Goal: Task Accomplishment & Management: Use online tool/utility

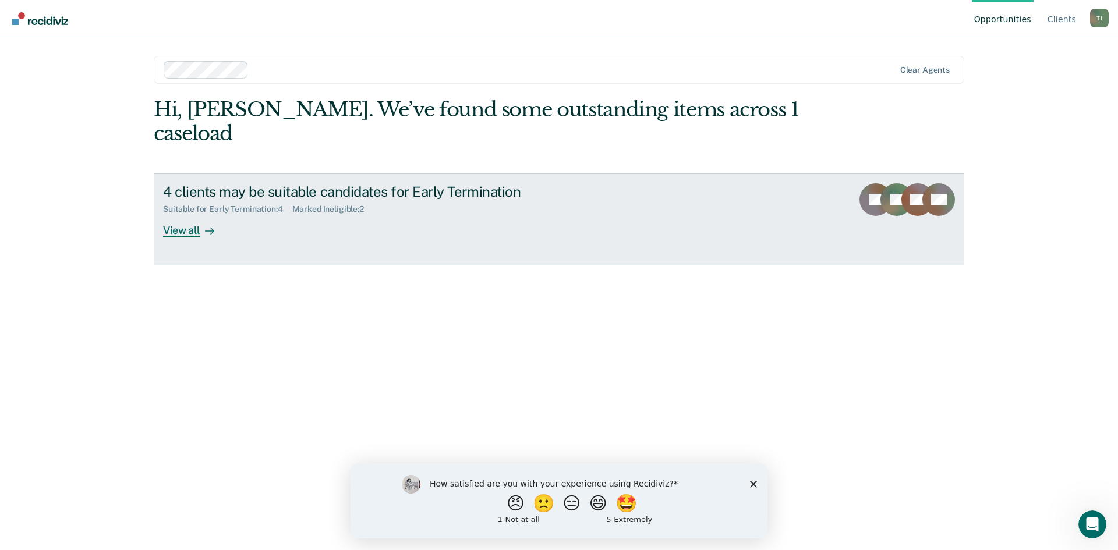
click at [191, 214] on div "View all" at bounding box center [195, 225] width 65 height 23
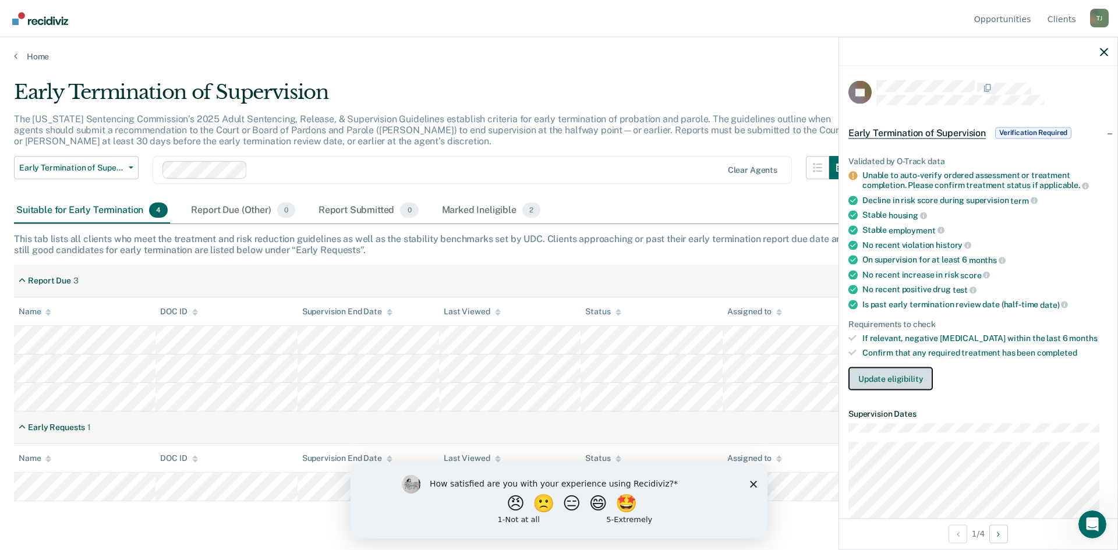
click at [874, 385] on button "Update eligibility" at bounding box center [890, 378] width 84 height 23
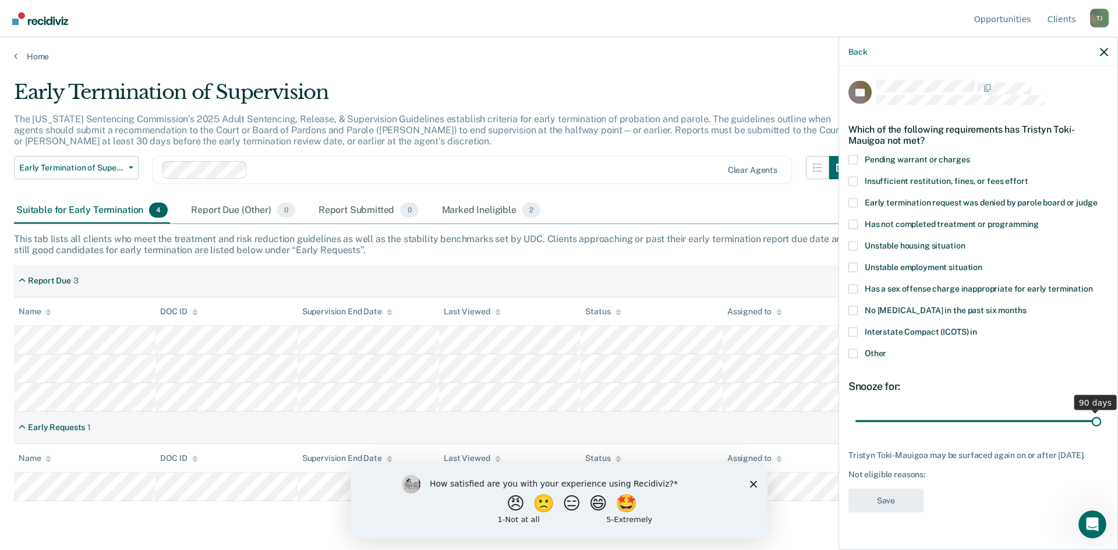
drag, startPoint x: 944, startPoint y: 421, endPoint x: 1260, endPoint y: 439, distance: 317.2
type input "90"
click at [1101, 431] on input "range" at bounding box center [978, 421] width 246 height 20
click at [854, 224] on span at bounding box center [852, 223] width 9 height 9
click at [1039, 219] on input "Has not completed treatment or programming" at bounding box center [1039, 219] width 0 height 0
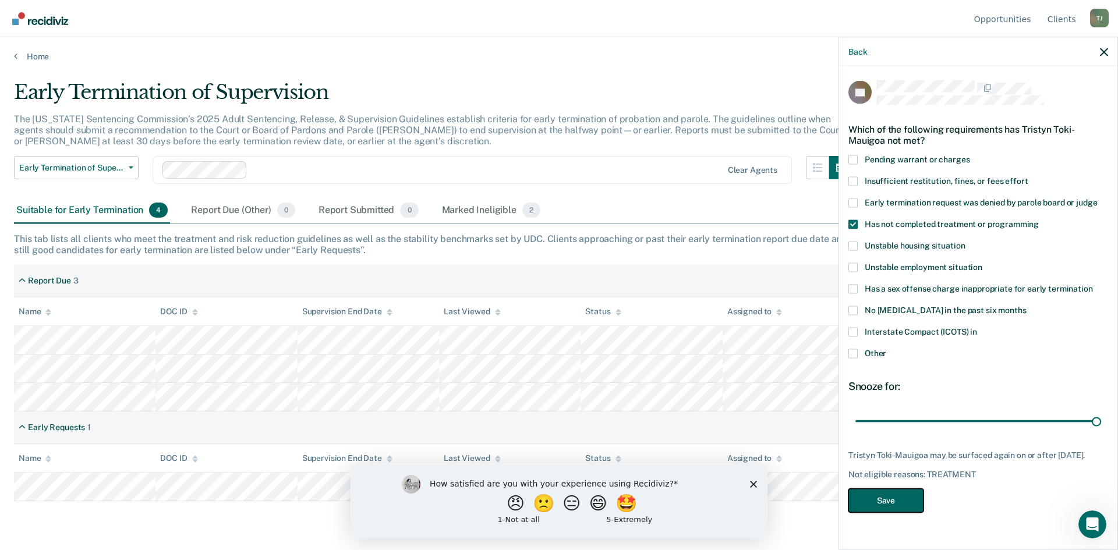
click at [881, 511] on button "Save" at bounding box center [885, 500] width 75 height 24
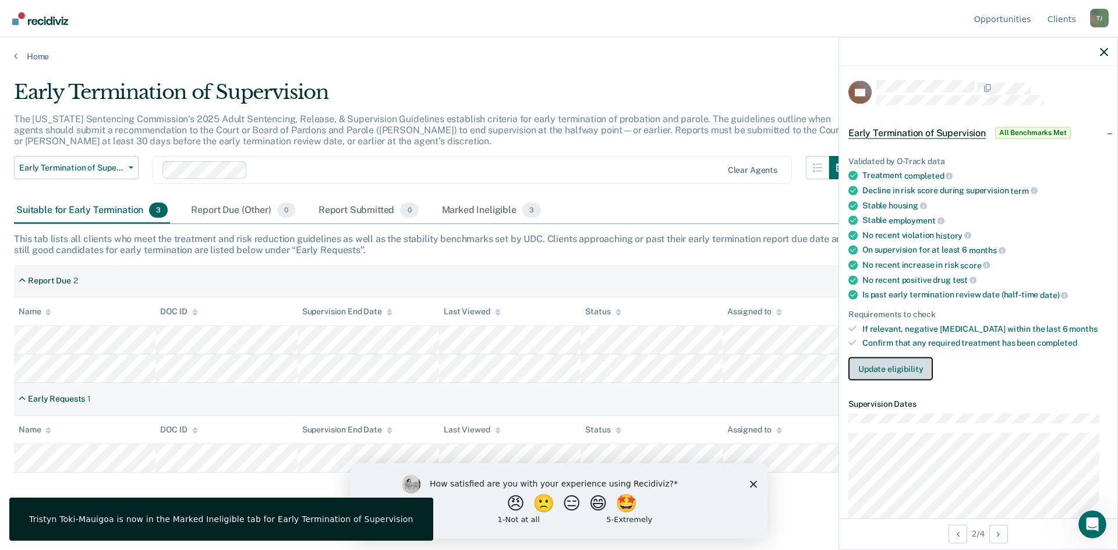
click at [893, 371] on button "Update eligibility" at bounding box center [890, 368] width 84 height 23
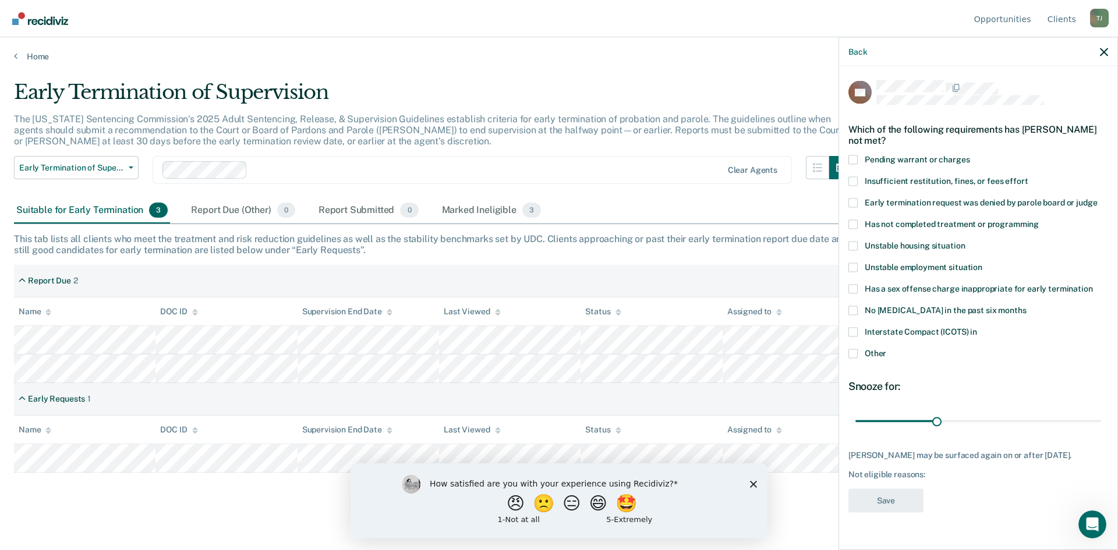
click at [859, 349] on label "Other" at bounding box center [978, 355] width 260 height 12
click at [886, 349] on input "Other" at bounding box center [886, 349] width 0 height 0
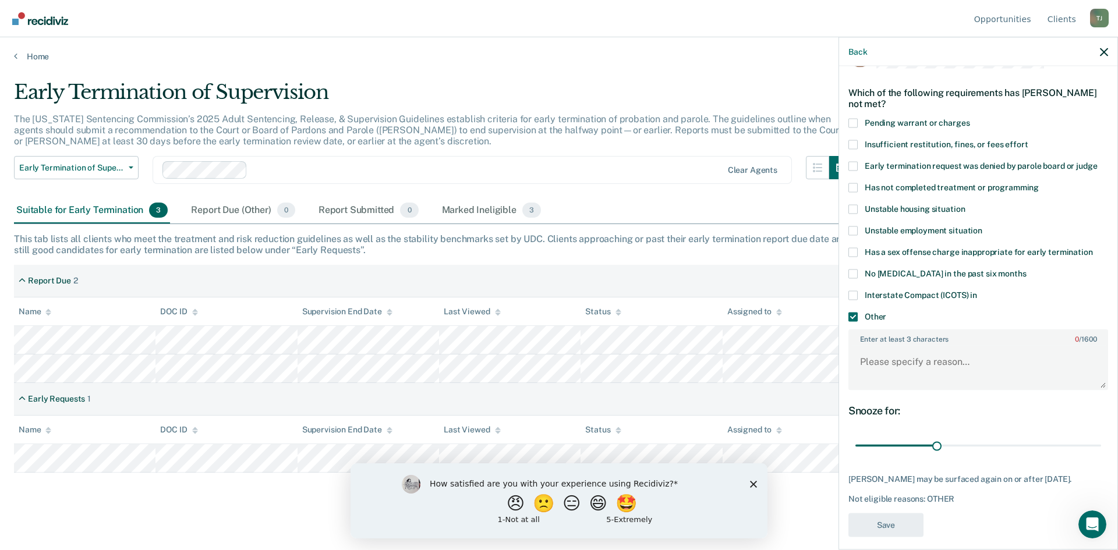
scroll to position [56, 0]
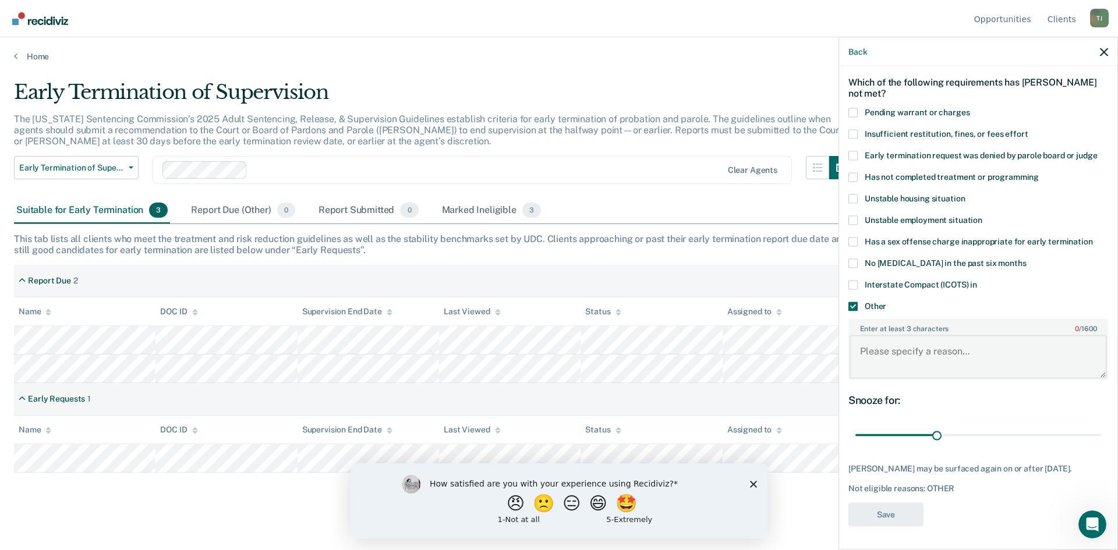
click at [934, 345] on textarea "Enter at least 3 characters 0 / 1600" at bounding box center [977, 356] width 257 height 43
type textarea "W"
click at [926, 346] on textarea "Enter at least 3 characters 0 / 1600" at bounding box center [977, 356] width 257 height 43
click at [926, 344] on textarea "Enter at least 3 characters 0 / 1600" at bounding box center [977, 356] width 257 height 43
type textarea "Needs maintenance polygraph"
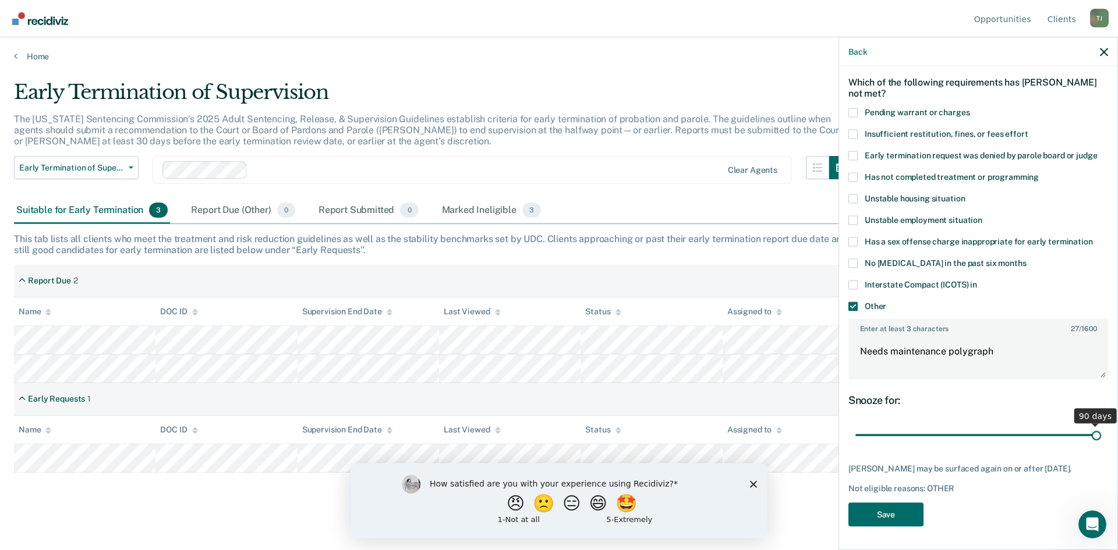
drag, startPoint x: 936, startPoint y: 421, endPoint x: 1150, endPoint y: 423, distance: 214.8
type input "90"
click at [1101, 425] on input "range" at bounding box center [978, 435] width 246 height 20
click at [881, 509] on button "Save" at bounding box center [885, 516] width 75 height 24
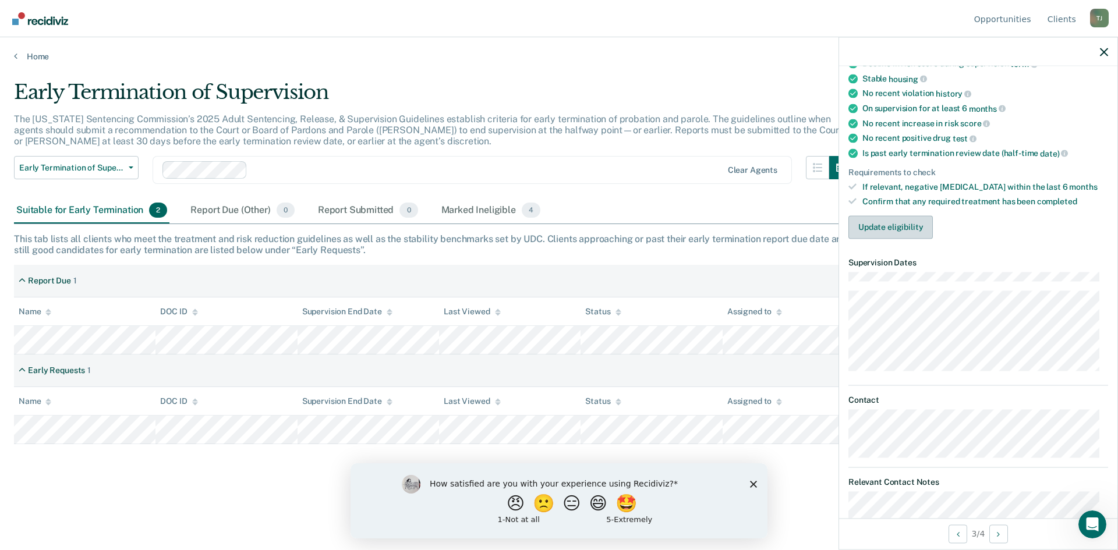
scroll to position [162, 0]
click at [892, 221] on button "Update eligibility" at bounding box center [890, 225] width 84 height 23
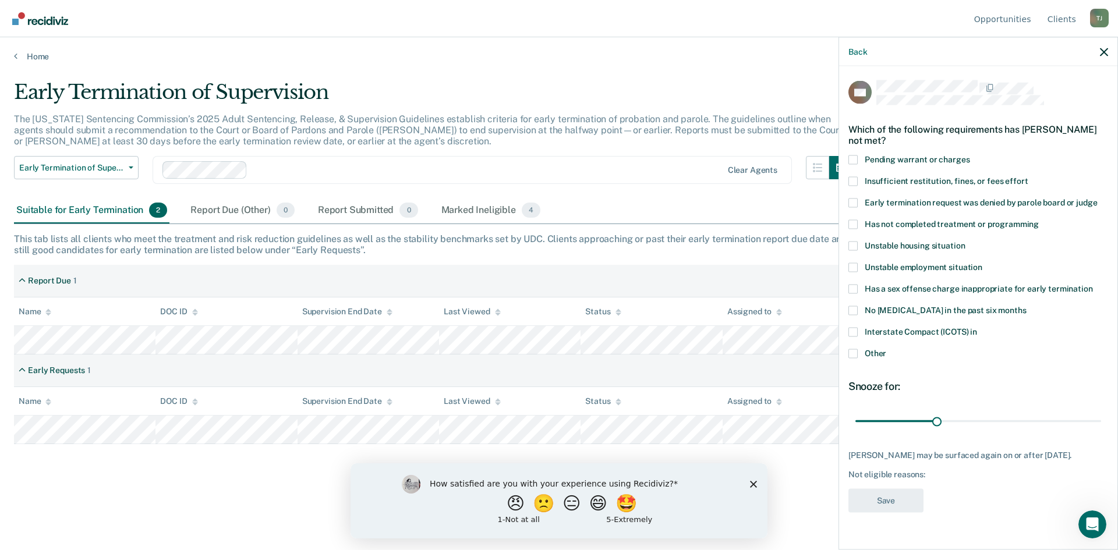
click at [855, 220] on span at bounding box center [852, 223] width 9 height 9
click at [1039, 219] on input "Has not completed treatment or programming" at bounding box center [1039, 219] width 0 height 0
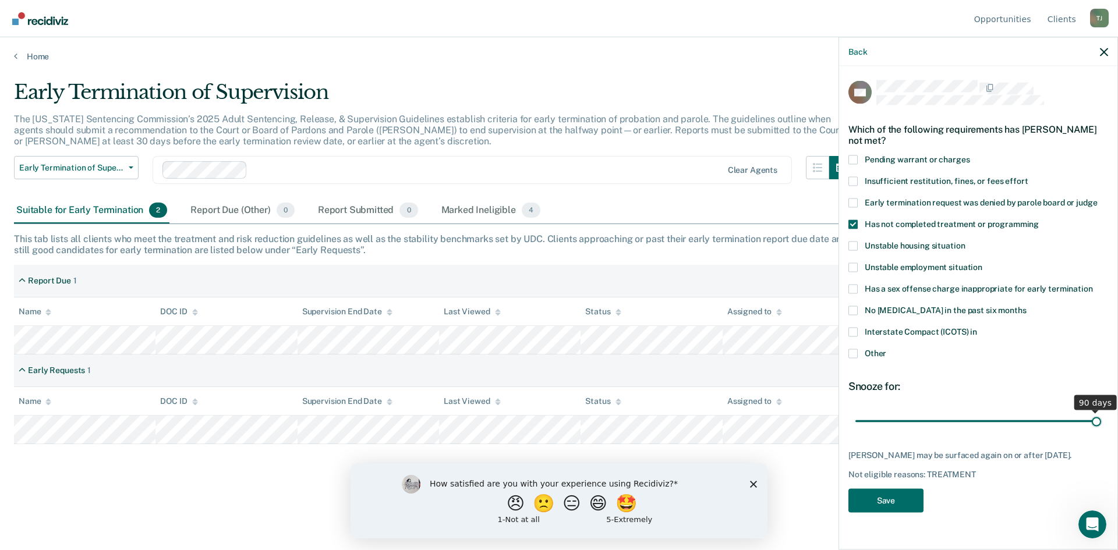
drag, startPoint x: 995, startPoint y: 420, endPoint x: 1242, endPoint y: 412, distance: 247.5
type input "90"
click at [1101, 412] on input "range" at bounding box center [978, 421] width 246 height 20
click at [876, 512] on button "Save" at bounding box center [885, 500] width 75 height 24
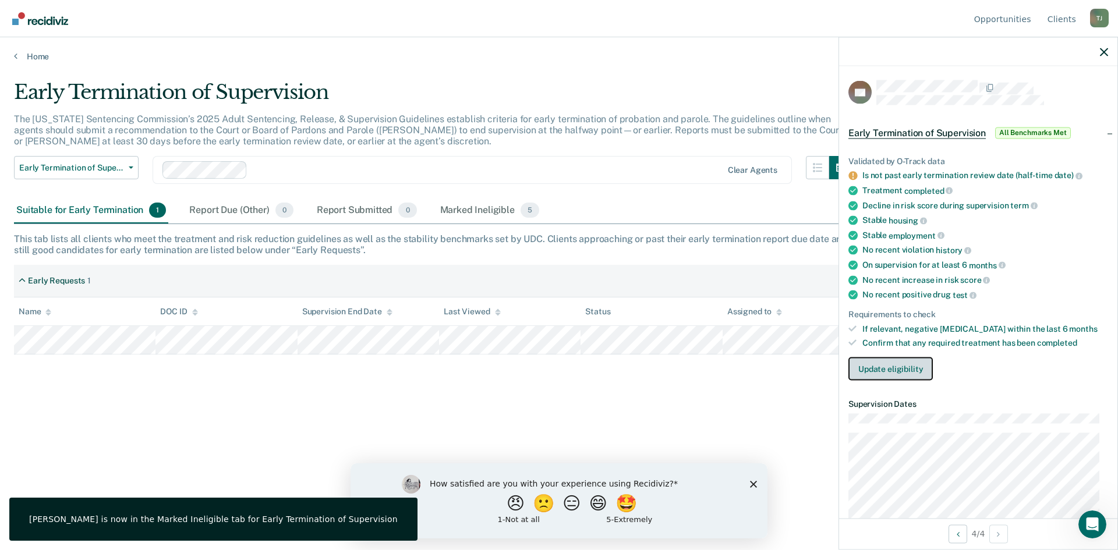
click at [890, 373] on button "Update eligibility" at bounding box center [890, 368] width 84 height 23
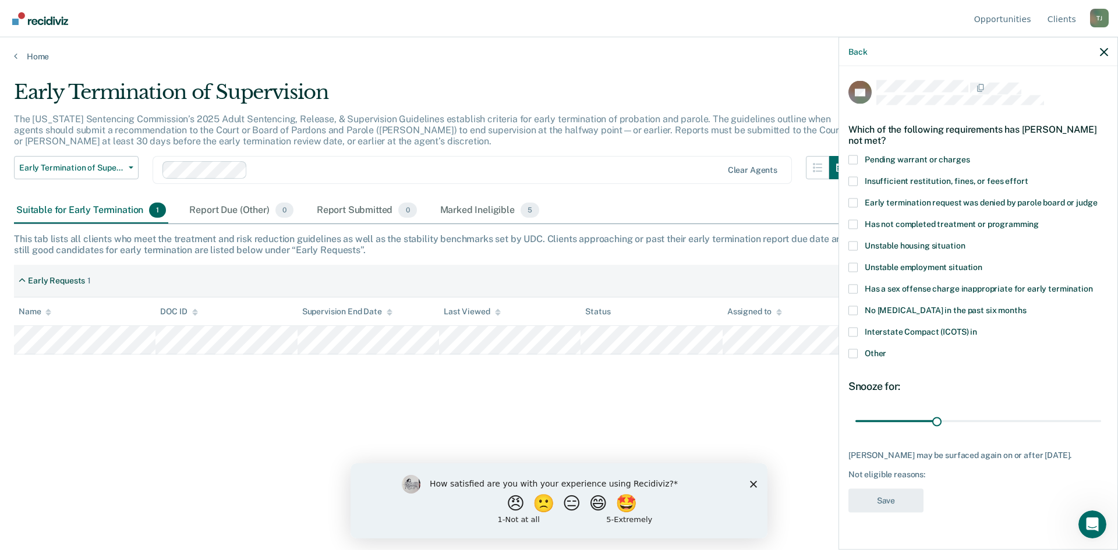
click at [850, 351] on span at bounding box center [852, 353] width 9 height 9
click at [886, 349] on input "Other" at bounding box center [886, 349] width 0 height 0
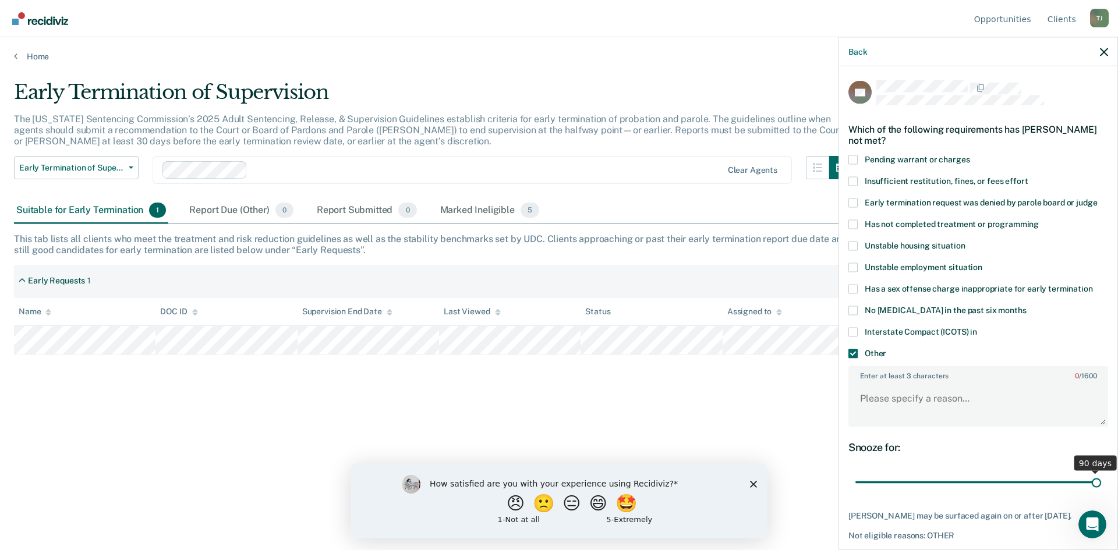
drag, startPoint x: 938, startPoint y: 484, endPoint x: 1177, endPoint y: 480, distance: 238.7
type input "90"
click at [1101, 480] on input "range" at bounding box center [978, 482] width 246 height 20
click at [913, 402] on textarea "Enter at least 3 characters 0 / 1600" at bounding box center [977, 403] width 257 height 43
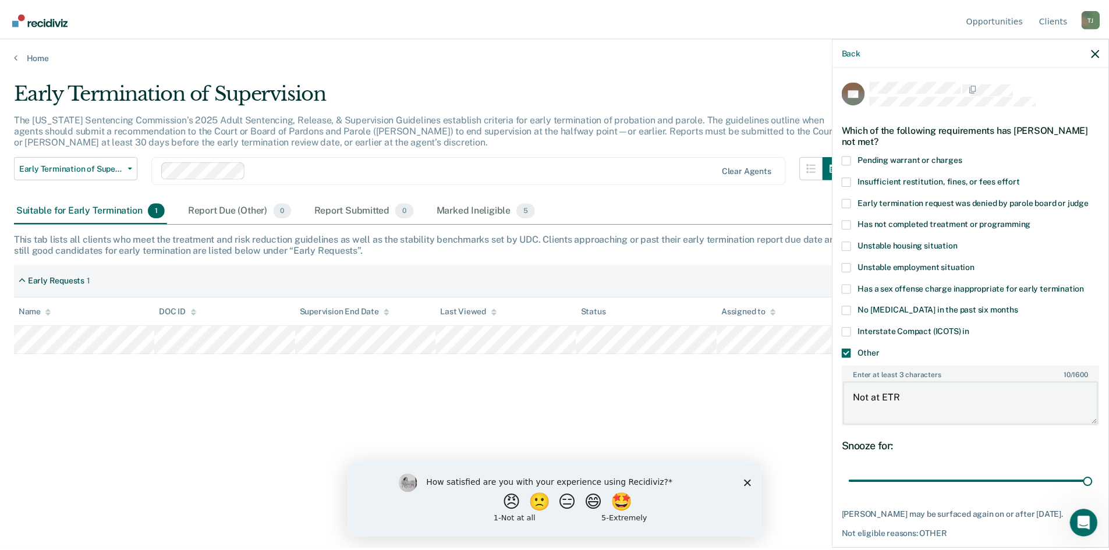
scroll to position [56, 0]
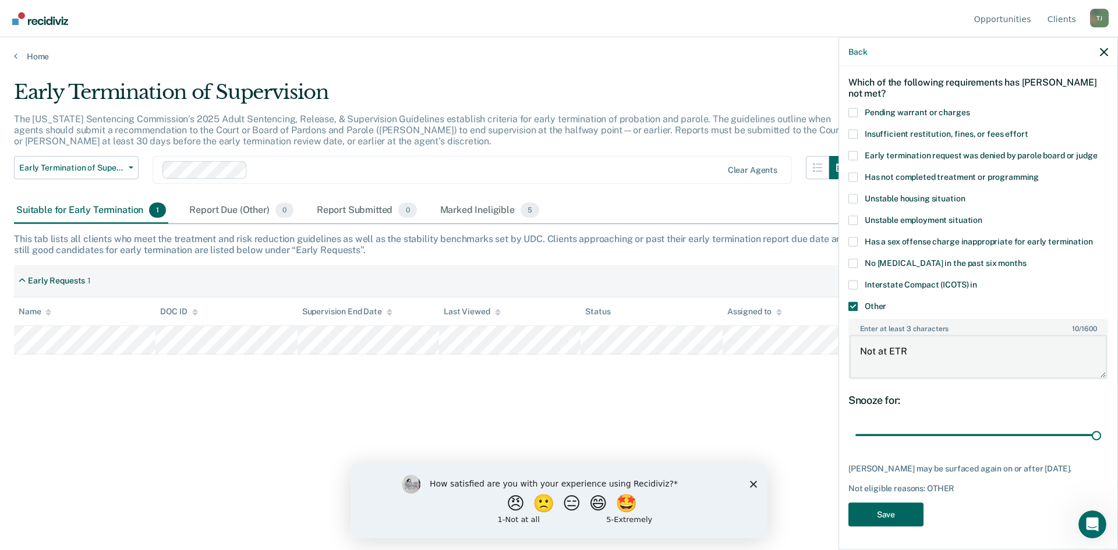
type textarea "Not at ETR"
click at [905, 516] on button "Save" at bounding box center [885, 514] width 75 height 24
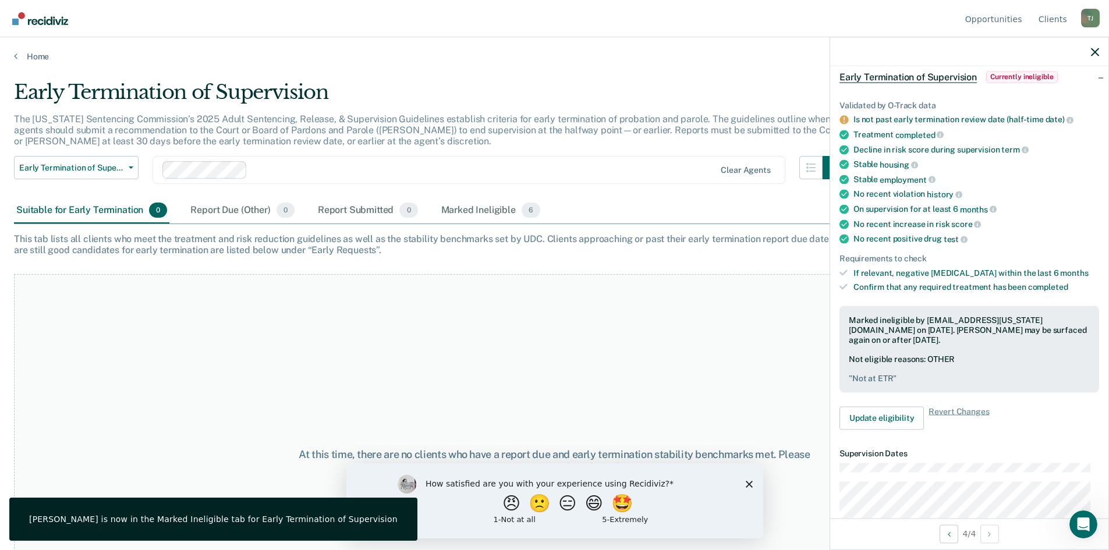
click at [423, 328] on div "At this time, there are no clients who have a report due and early termination …" at bounding box center [554, 460] width 1081 height 373
